Goal: Task Accomplishment & Management: Manage account settings

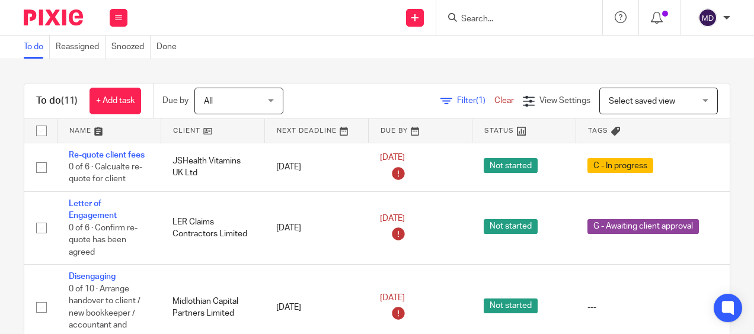
click at [498, 20] on input "Search" at bounding box center [513, 19] width 107 height 11
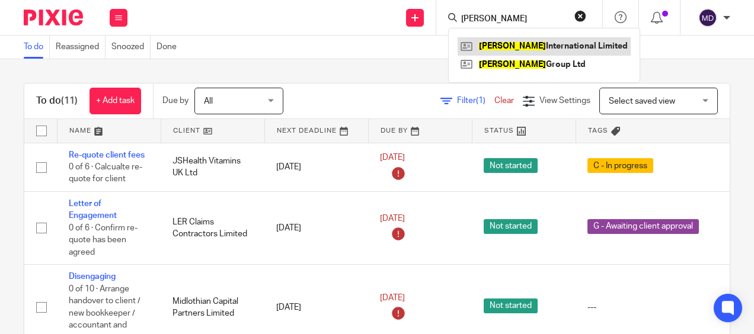
type input "[PERSON_NAME]"
click at [519, 43] on link at bounding box center [544, 46] width 173 height 18
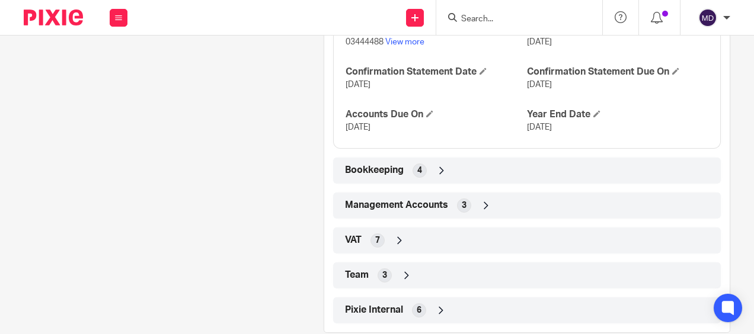
scroll to position [697, 0]
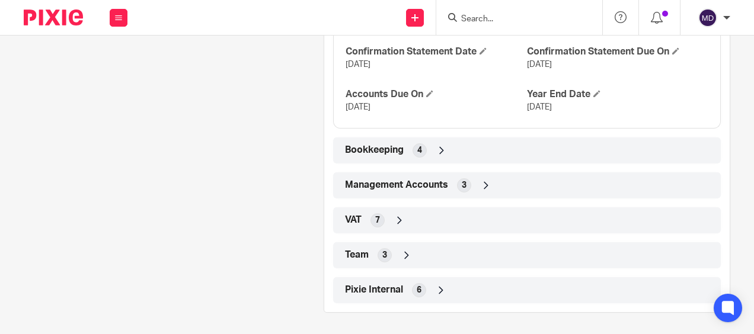
click at [401, 251] on icon at bounding box center [407, 256] width 12 height 12
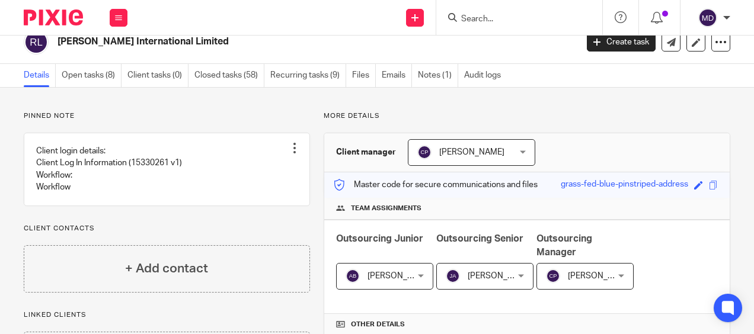
scroll to position [0, 0]
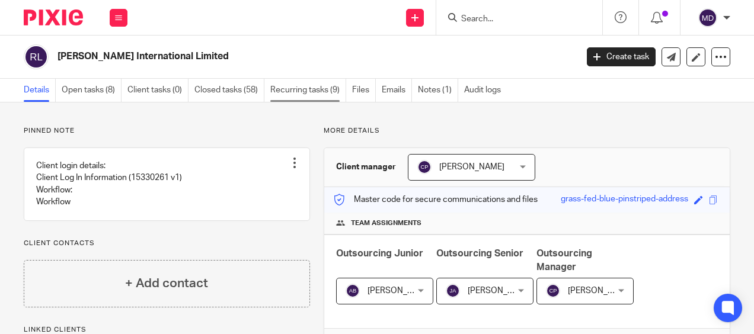
click at [314, 93] on link "Recurring tasks (9)" at bounding box center [308, 90] width 76 height 23
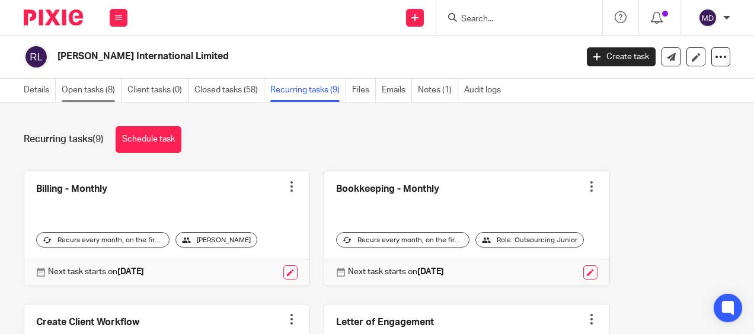
click at [107, 91] on link "Open tasks (8)" at bounding box center [92, 90] width 60 height 23
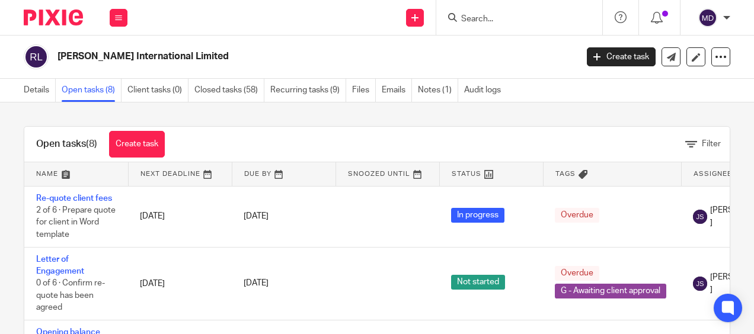
drag, startPoint x: 391, startPoint y: 175, endPoint x: 357, endPoint y: 142, distance: 47.8
click at [356, 131] on div "Open tasks (8) Create task Filter" at bounding box center [376, 145] width 705 height 36
click at [715, 62] on icon at bounding box center [721, 57] width 12 height 12
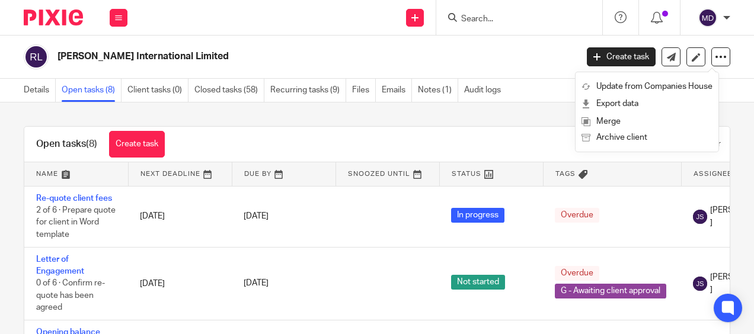
click at [455, 124] on div "Open tasks (8) Create task Filter Name Next Deadline Due By Snoozed Until Statu…" at bounding box center [377, 219] width 754 height 232
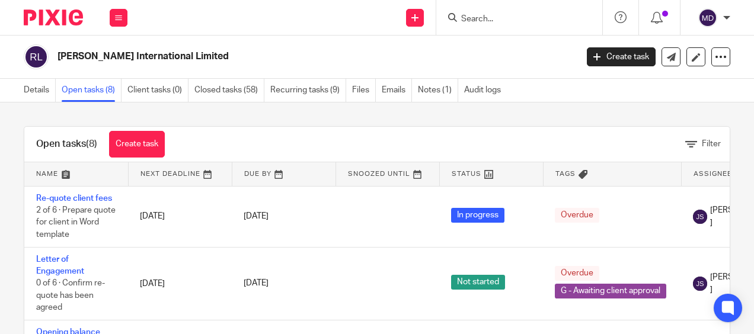
click at [558, 144] on div "Filter" at bounding box center [453, 144] width 553 height 12
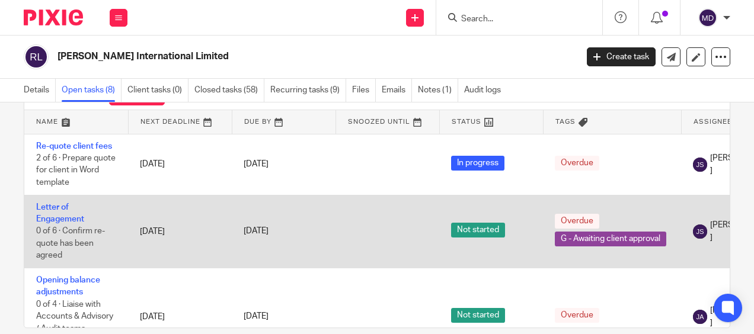
scroll to position [9, 0]
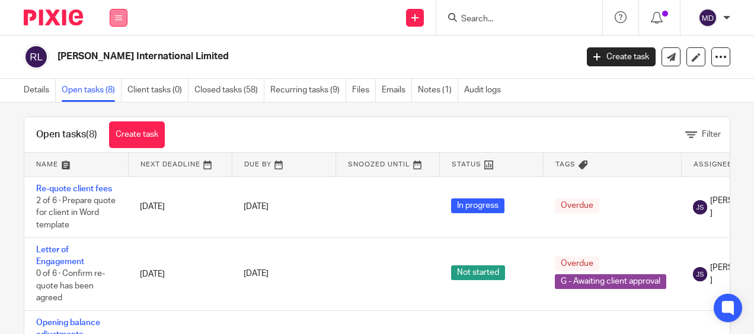
click at [115, 16] on icon at bounding box center [118, 17] width 7 height 7
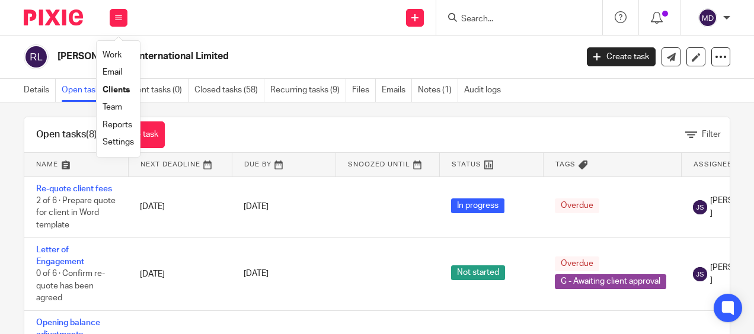
click at [467, 57] on div "[PERSON_NAME] International Limited" at bounding box center [313, 56] width 512 height 12
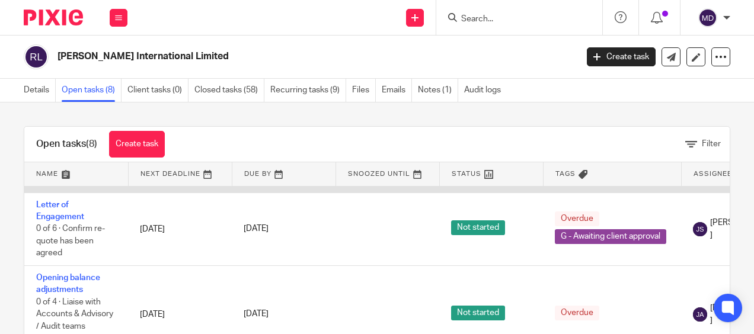
scroll to position [0, 0]
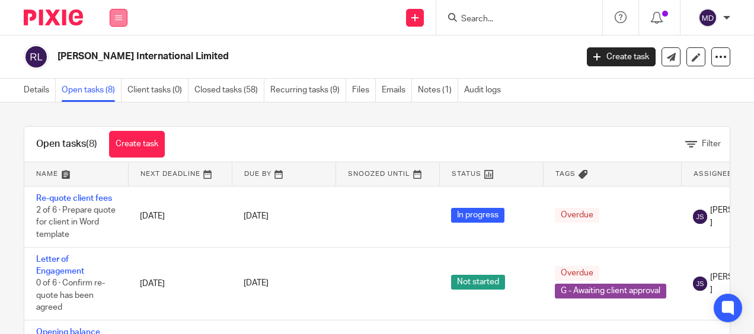
click at [121, 21] on icon at bounding box center [118, 17] width 7 height 7
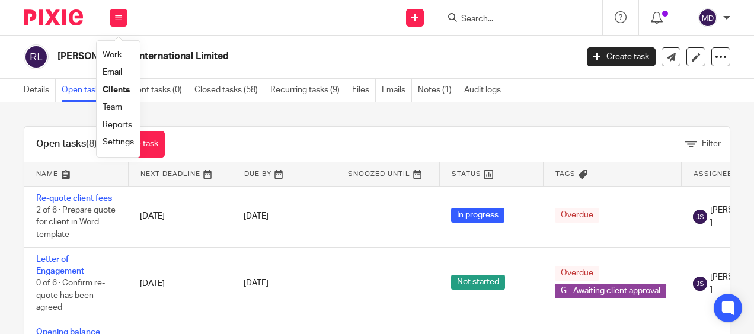
click at [113, 53] on link "Work" at bounding box center [112, 55] width 19 height 8
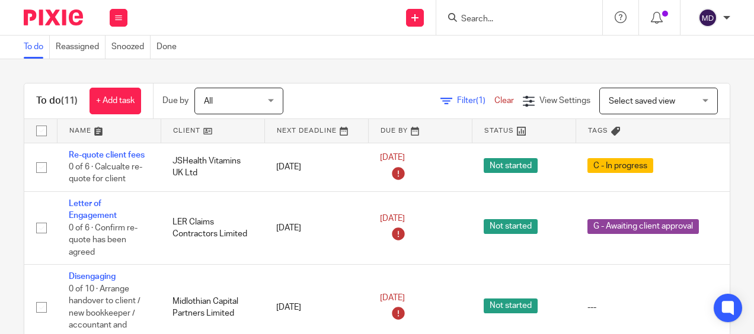
click at [183, 129] on link at bounding box center [212, 131] width 103 height 24
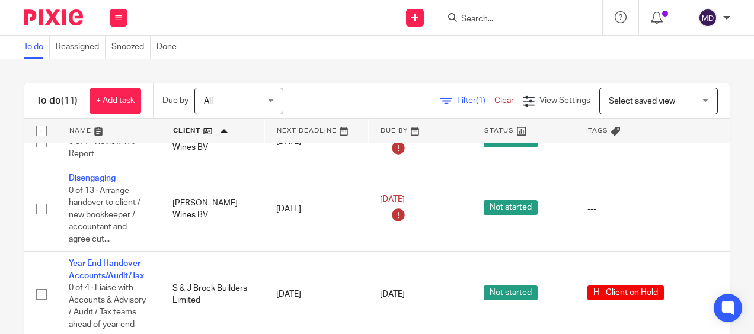
scroll to position [631, 0]
